Goal: Find specific page/section: Find specific page/section

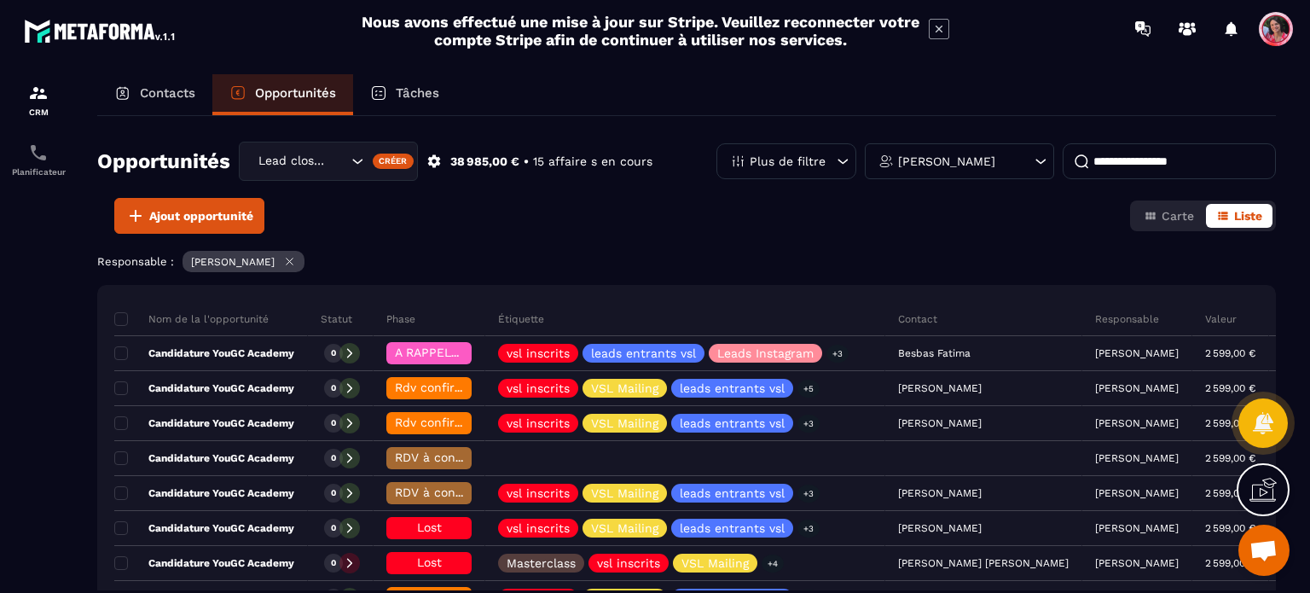
click at [1119, 166] on input at bounding box center [1168, 161] width 213 height 36
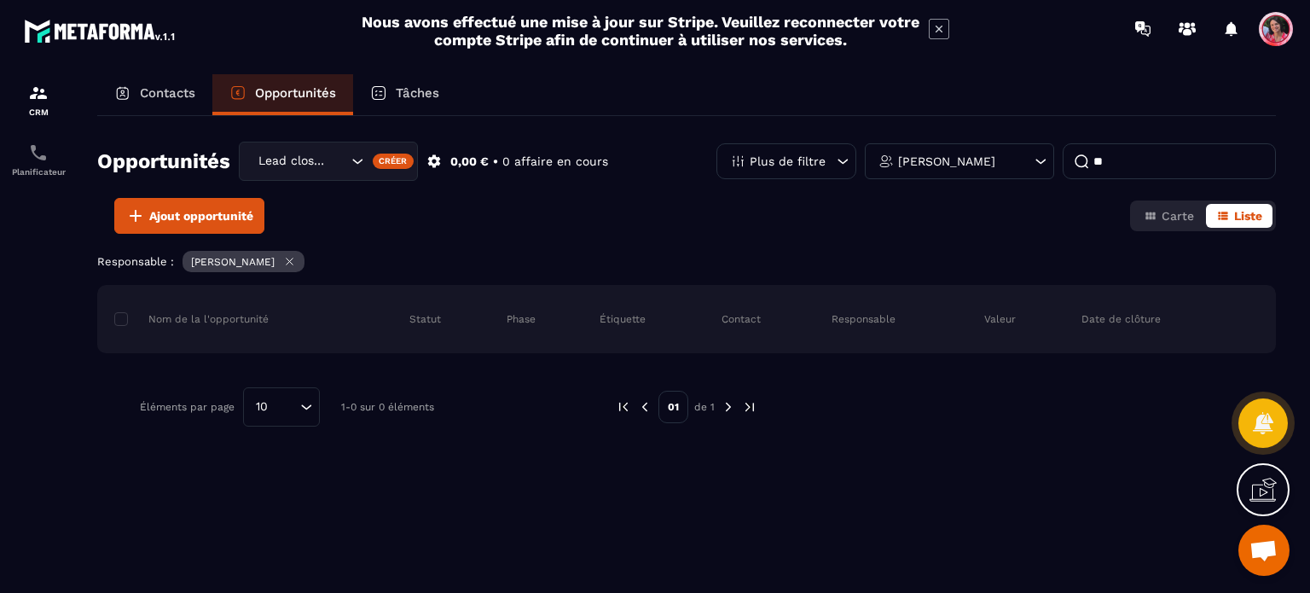
type input "*"
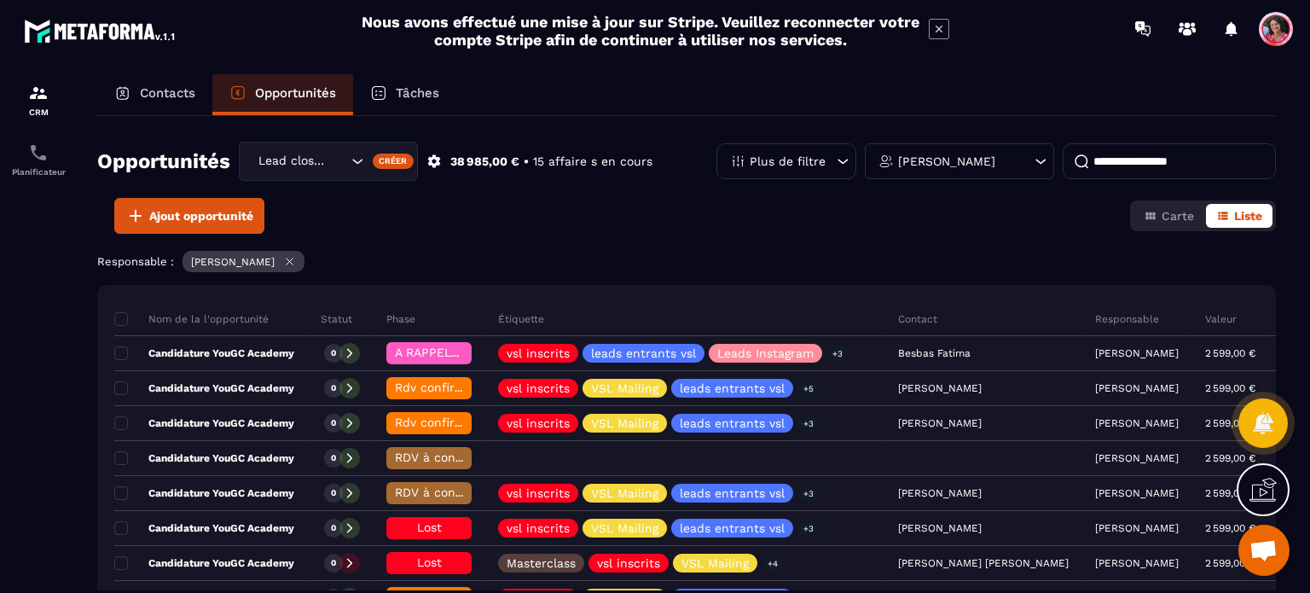
click at [151, 85] on p "Contacts" at bounding box center [167, 92] width 55 height 15
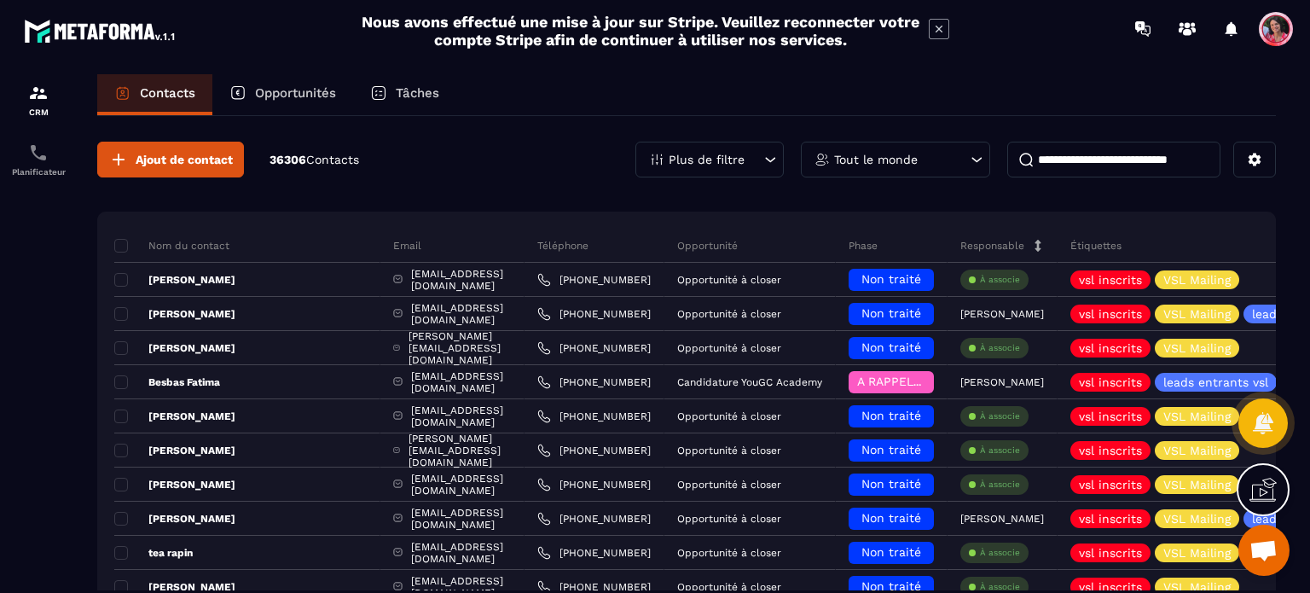
click at [890, 164] on div "Tout le monde" at bounding box center [895, 160] width 189 height 36
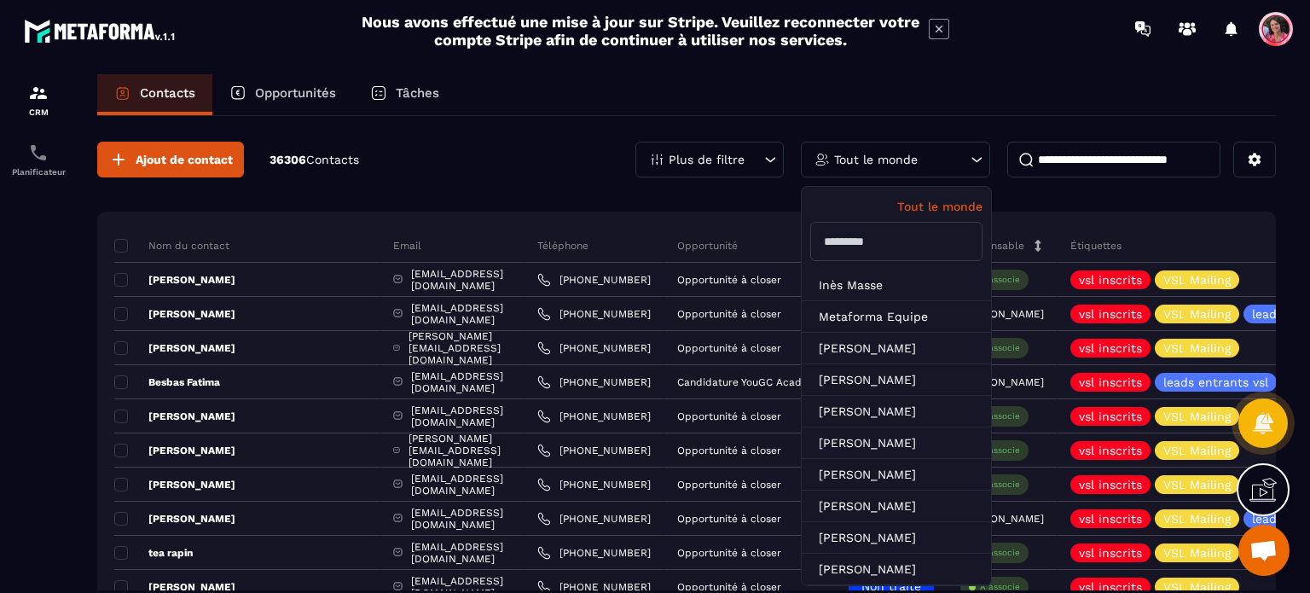
click at [905, 234] on input "text" at bounding box center [896, 241] width 172 height 39
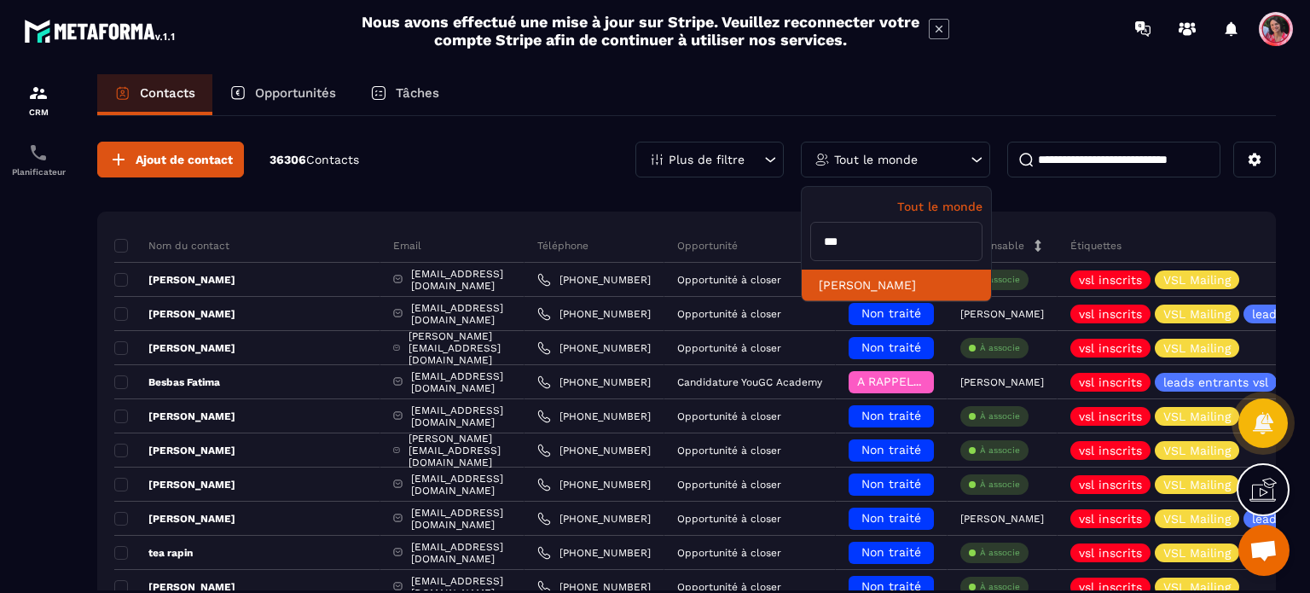
type input "***"
click at [901, 280] on li "[PERSON_NAME]" at bounding box center [895, 285] width 189 height 32
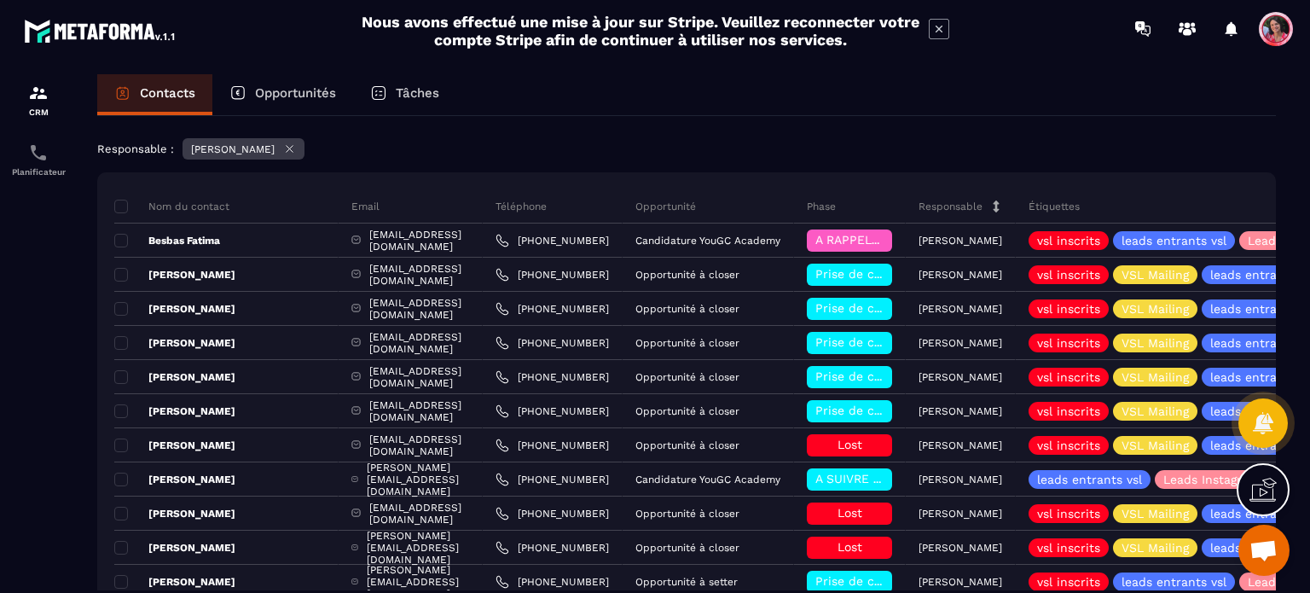
scroll to position [171, 0]
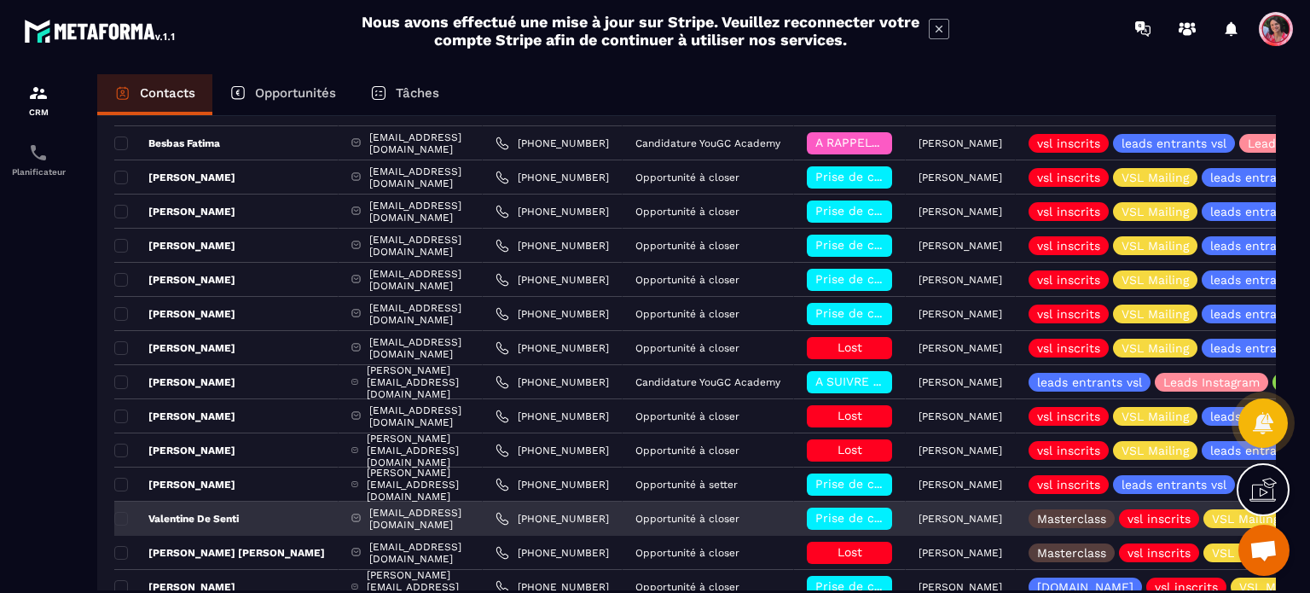
click at [207, 515] on p "Valentine De Senti" at bounding box center [176, 519] width 124 height 14
